Goal: Information Seeking & Learning: Learn about a topic

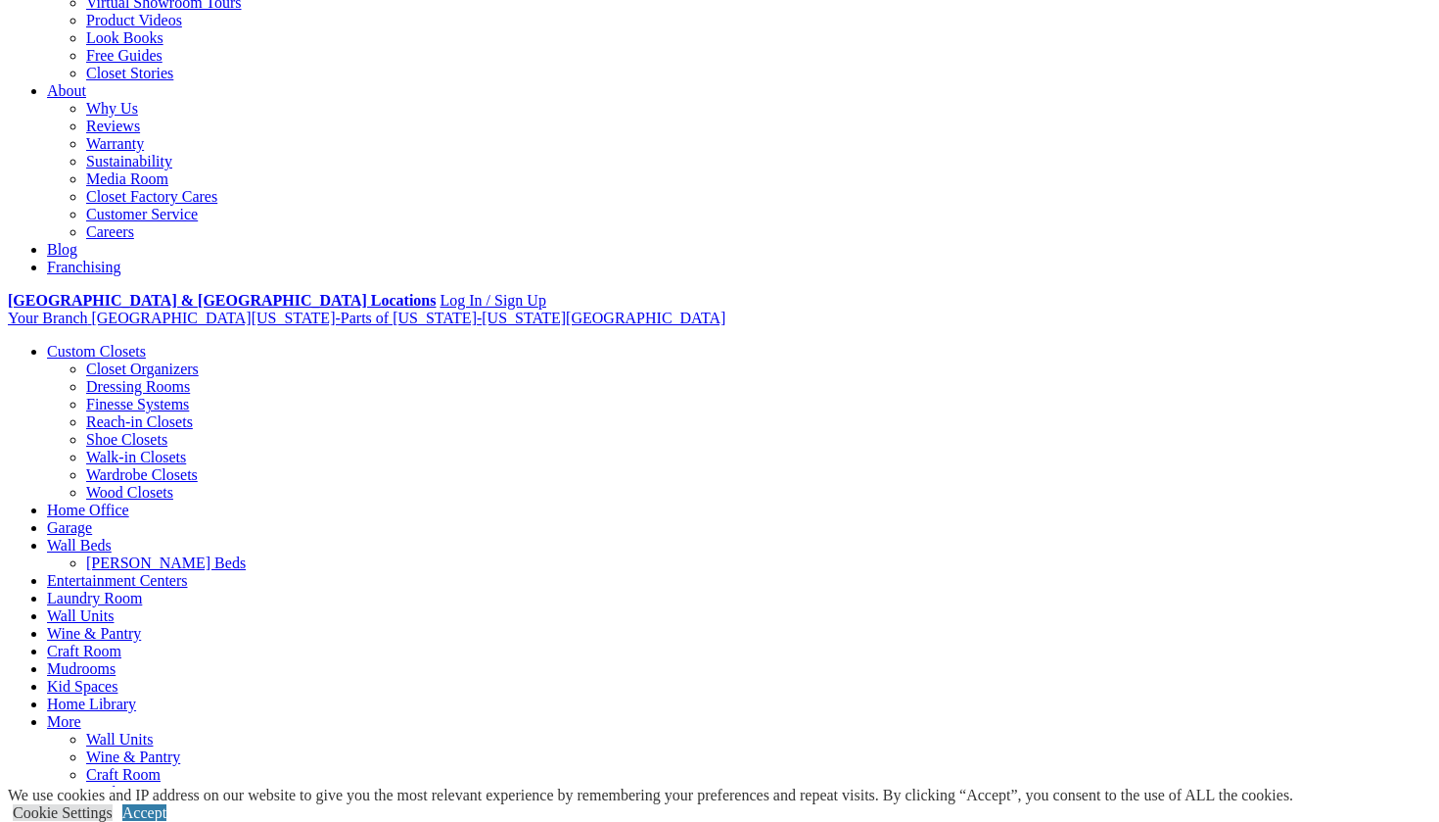
scroll to position [373, 0]
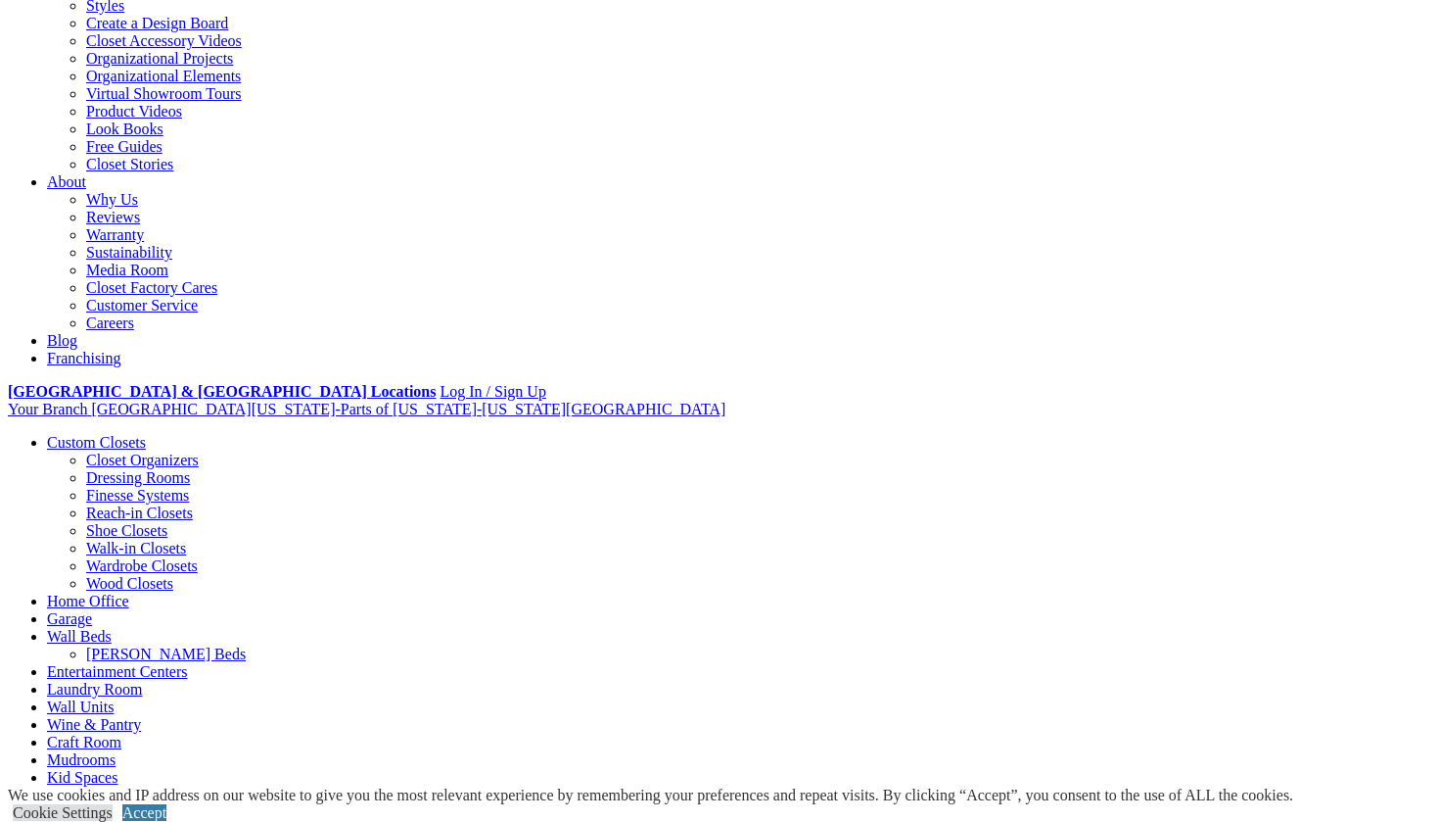
click at [246, 645] on link "[PERSON_NAME] Beds" at bounding box center [166, 653] width 160 height 17
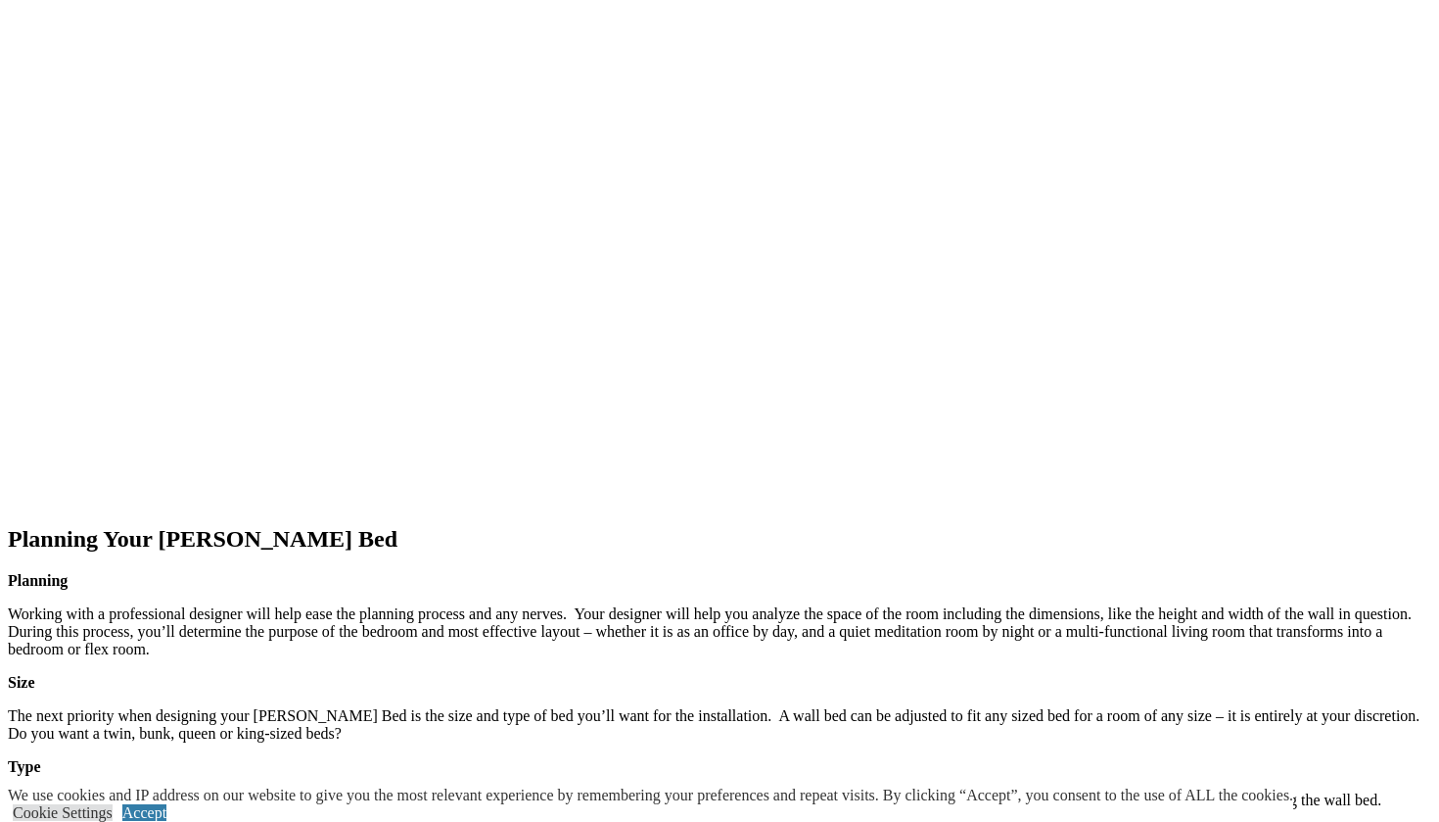
scroll to position [2117, 0]
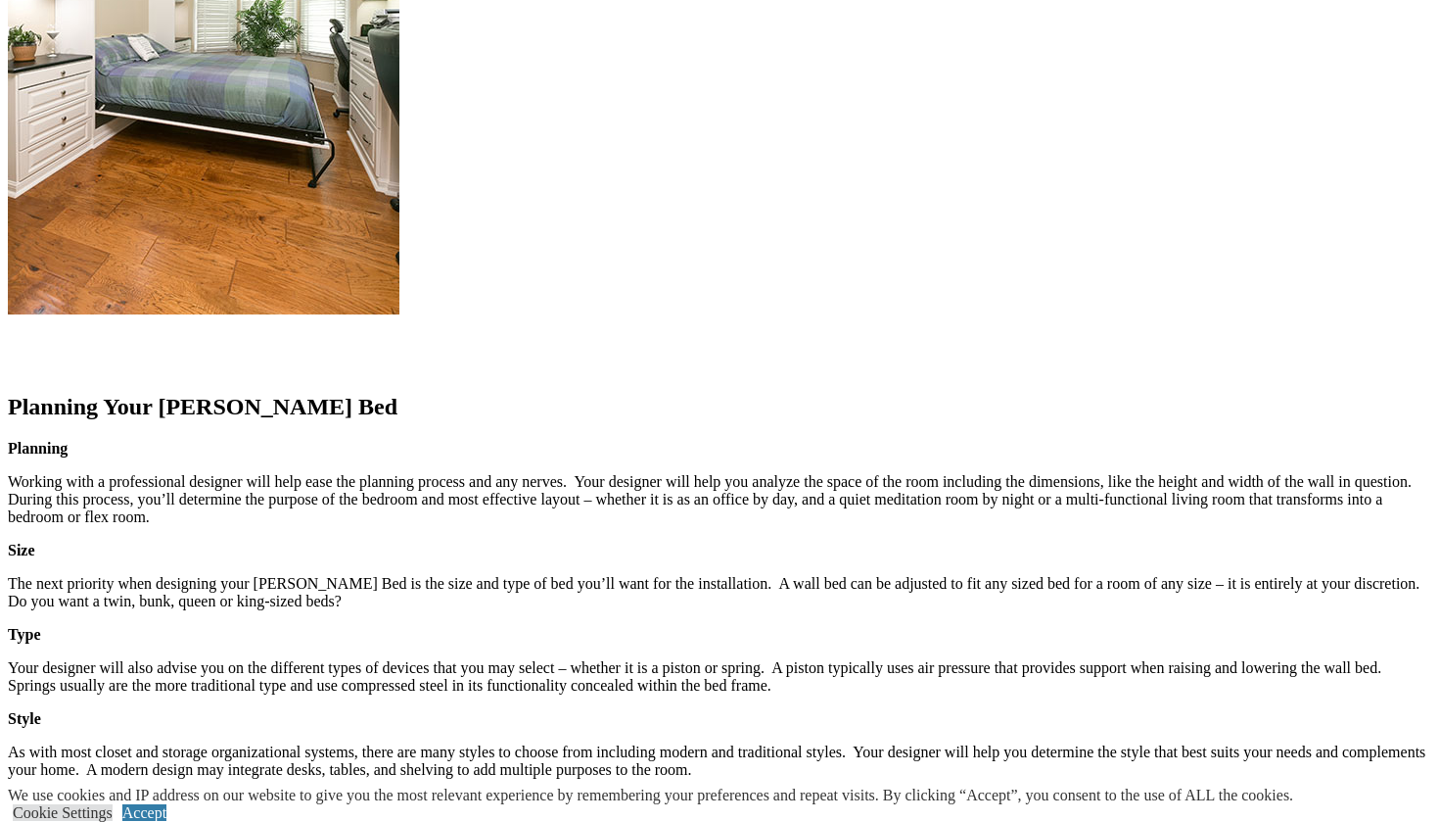
scroll to position [2231, 0]
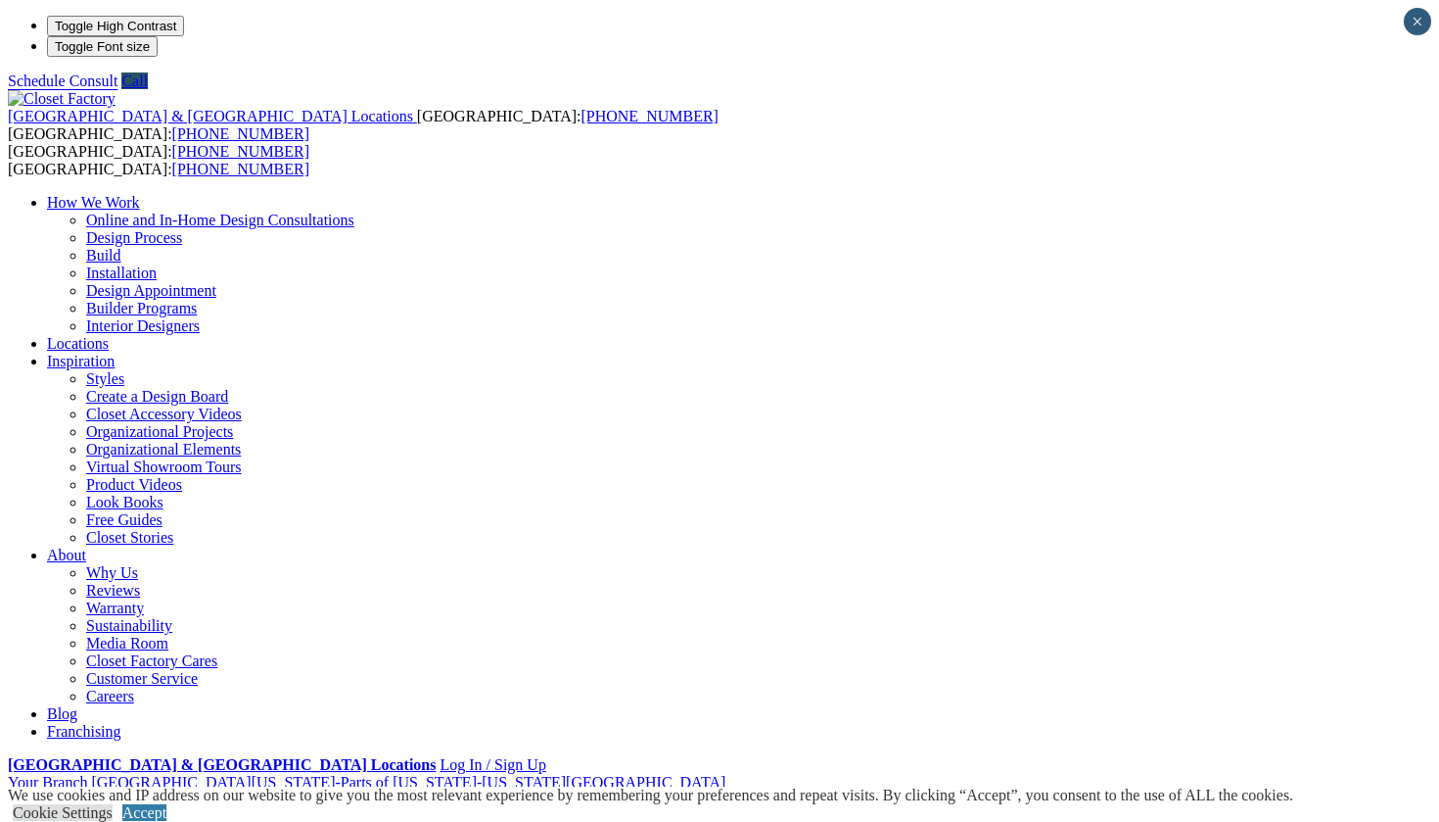
scroll to position [0, 0]
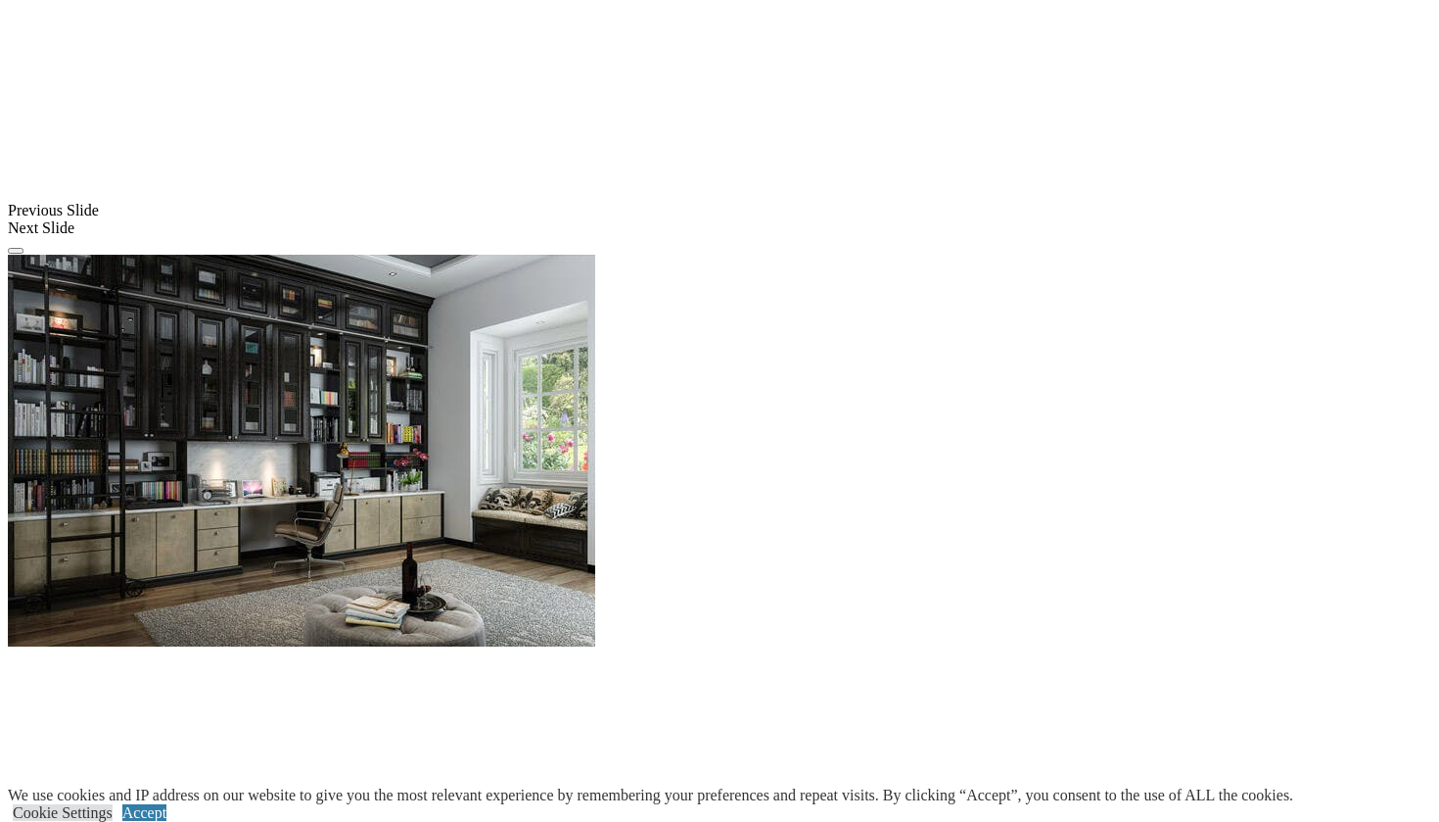
scroll to position [1726, 0]
